Goal: Check status

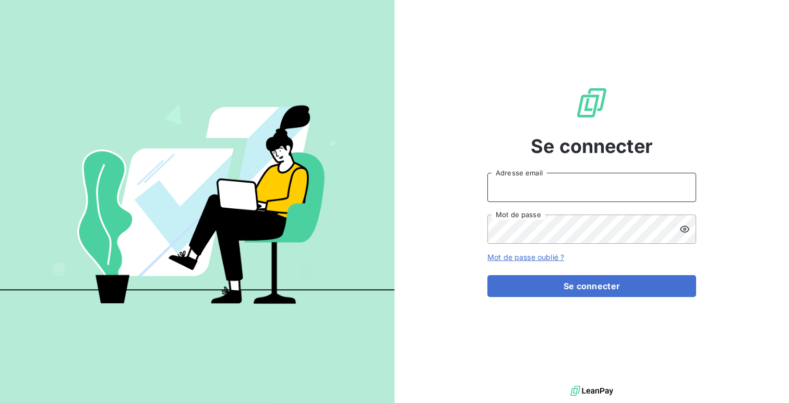
click at [621, 201] on input "Adresse email" at bounding box center [591, 187] width 209 height 29
type input "admin@captainpharma"
click at [487, 275] on button "Se connecter" at bounding box center [591, 286] width 209 height 22
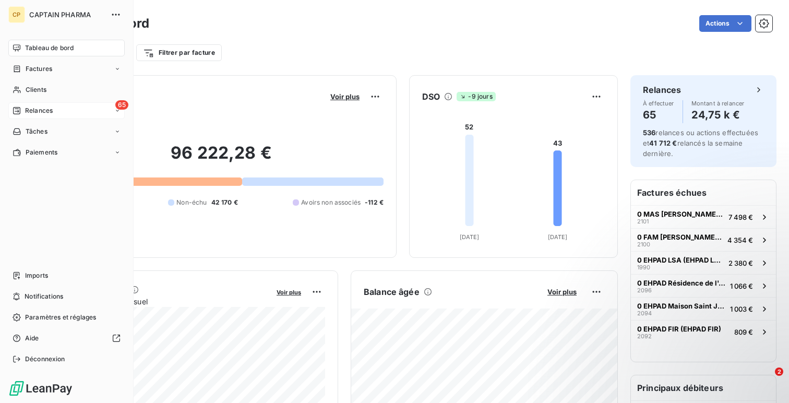
click at [67, 111] on div "65 Relances" at bounding box center [66, 110] width 116 height 17
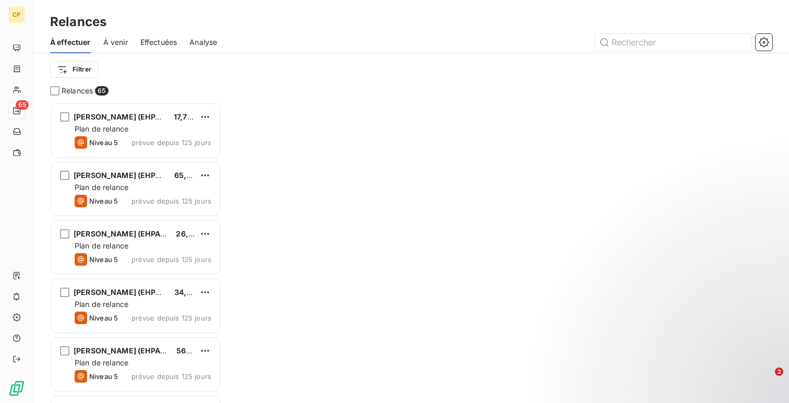
scroll to position [301, 171]
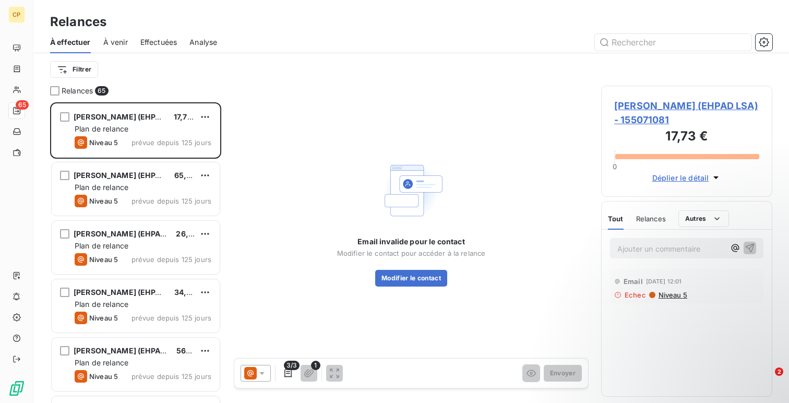
click at [161, 38] on span "Effectuées" at bounding box center [158, 42] width 37 height 10
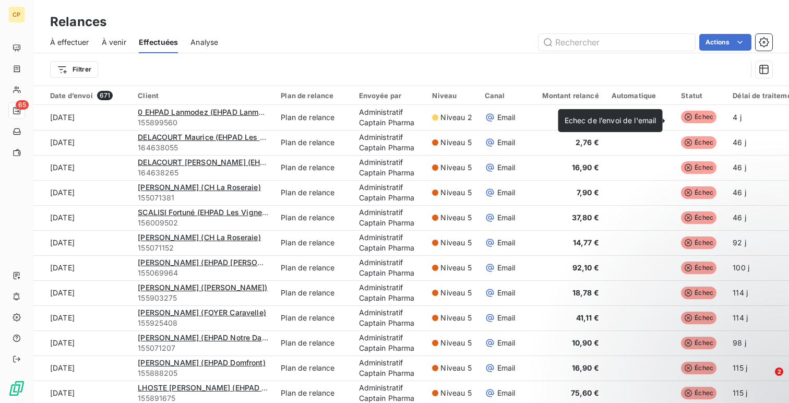
click at [628, 121] on span "Echec de l’envoi de l'email" at bounding box center [611, 120] width 92 height 9
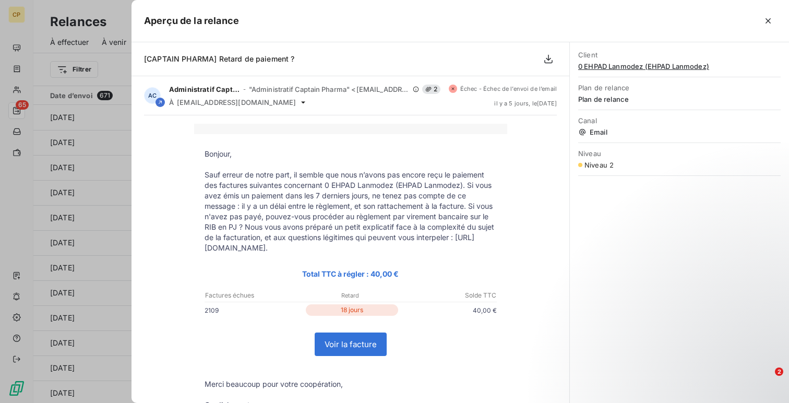
click at [56, 178] on div at bounding box center [394, 201] width 789 height 403
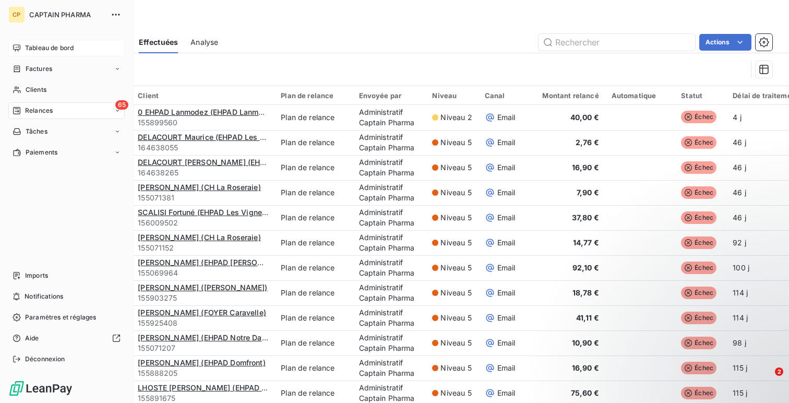
click at [55, 48] on span "Tableau de bord" at bounding box center [49, 47] width 49 height 9
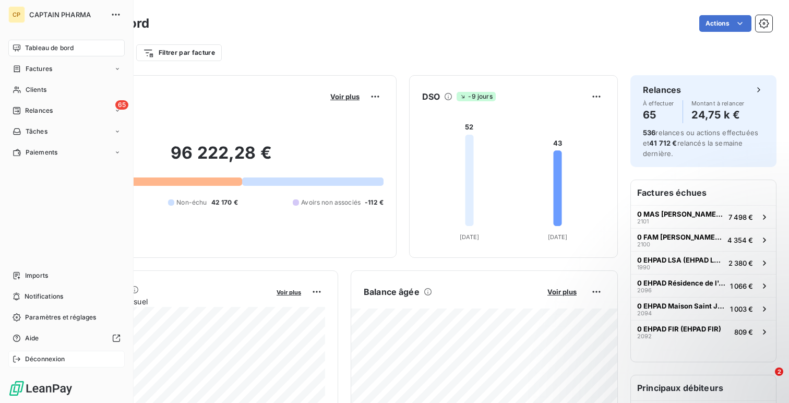
click at [46, 358] on span "Déconnexion" at bounding box center [45, 358] width 40 height 9
